Goal: Task Accomplishment & Management: Manage account settings

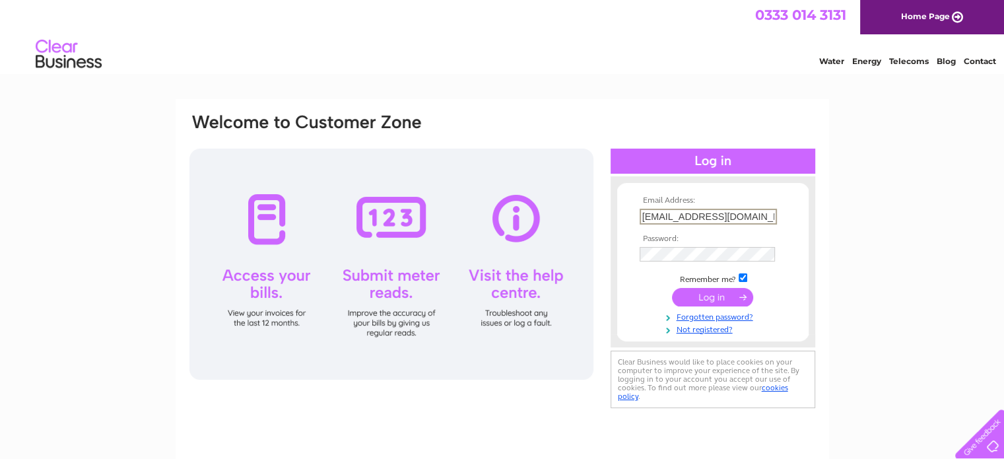
click at [709, 298] on input "submit" at bounding box center [712, 297] width 81 height 18
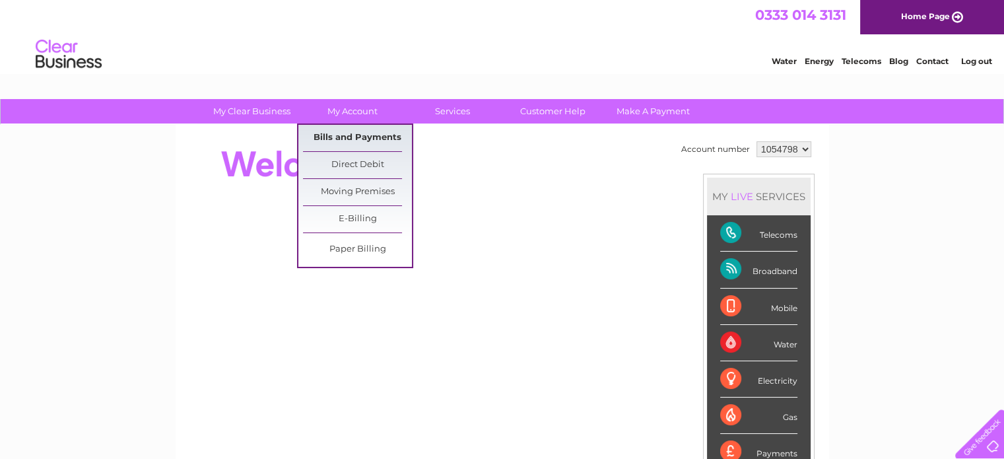
click at [372, 137] on link "Bills and Payments" at bounding box center [357, 138] width 109 height 26
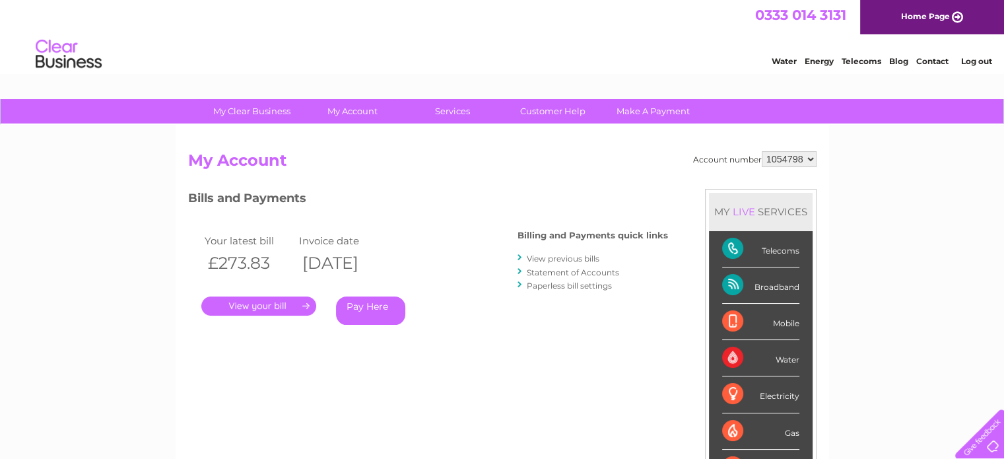
click at [269, 298] on link "." at bounding box center [258, 305] width 115 height 19
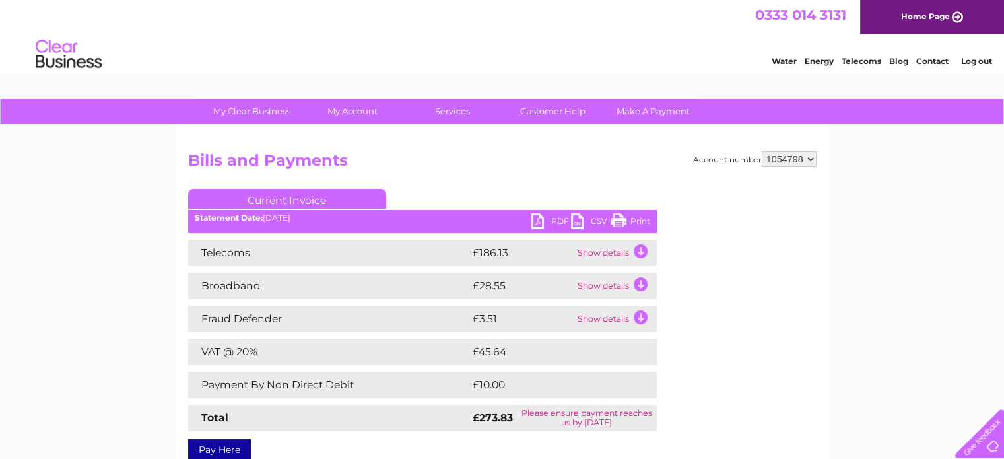
click at [560, 218] on link "PDF" at bounding box center [551, 222] width 40 height 19
click at [552, 216] on link "PDF" at bounding box center [551, 222] width 40 height 19
